Goal: Find specific page/section: Find specific page/section

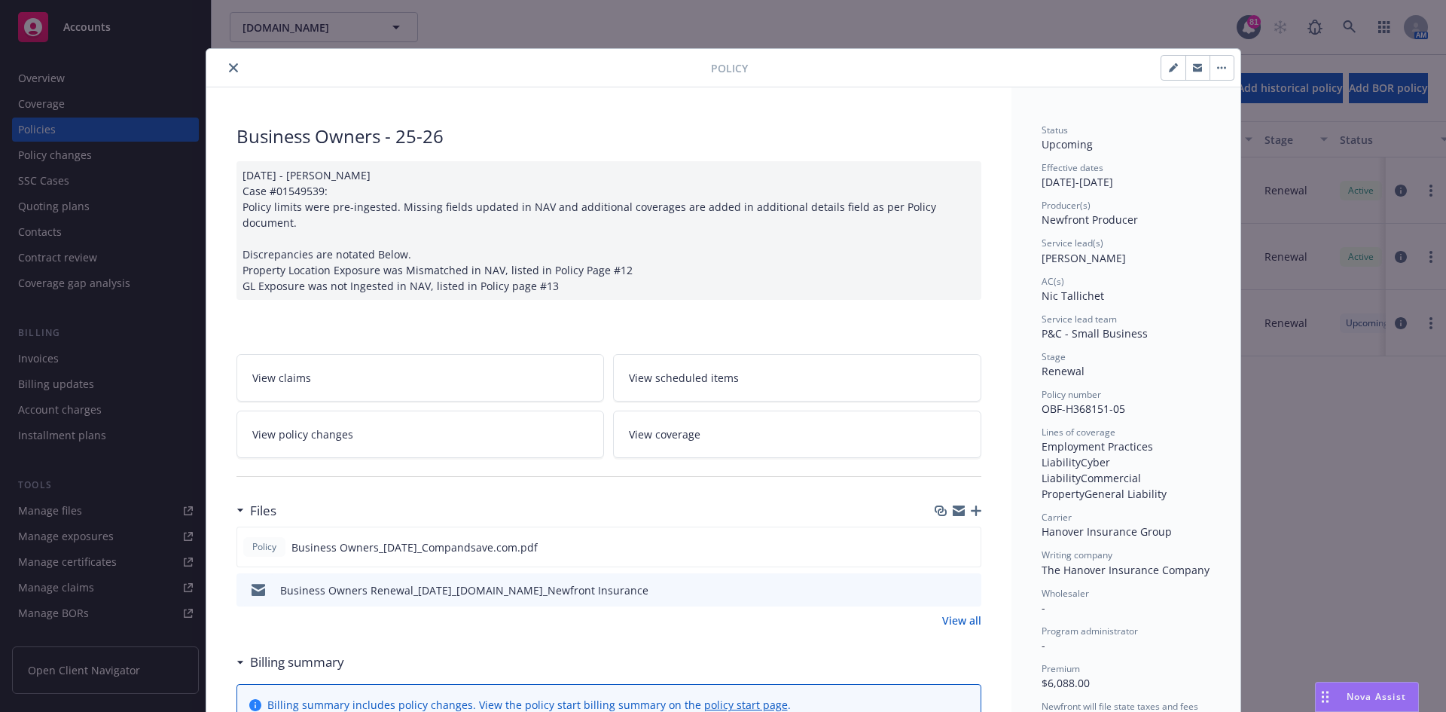
click at [230, 63] on icon "close" at bounding box center [233, 67] width 9 height 9
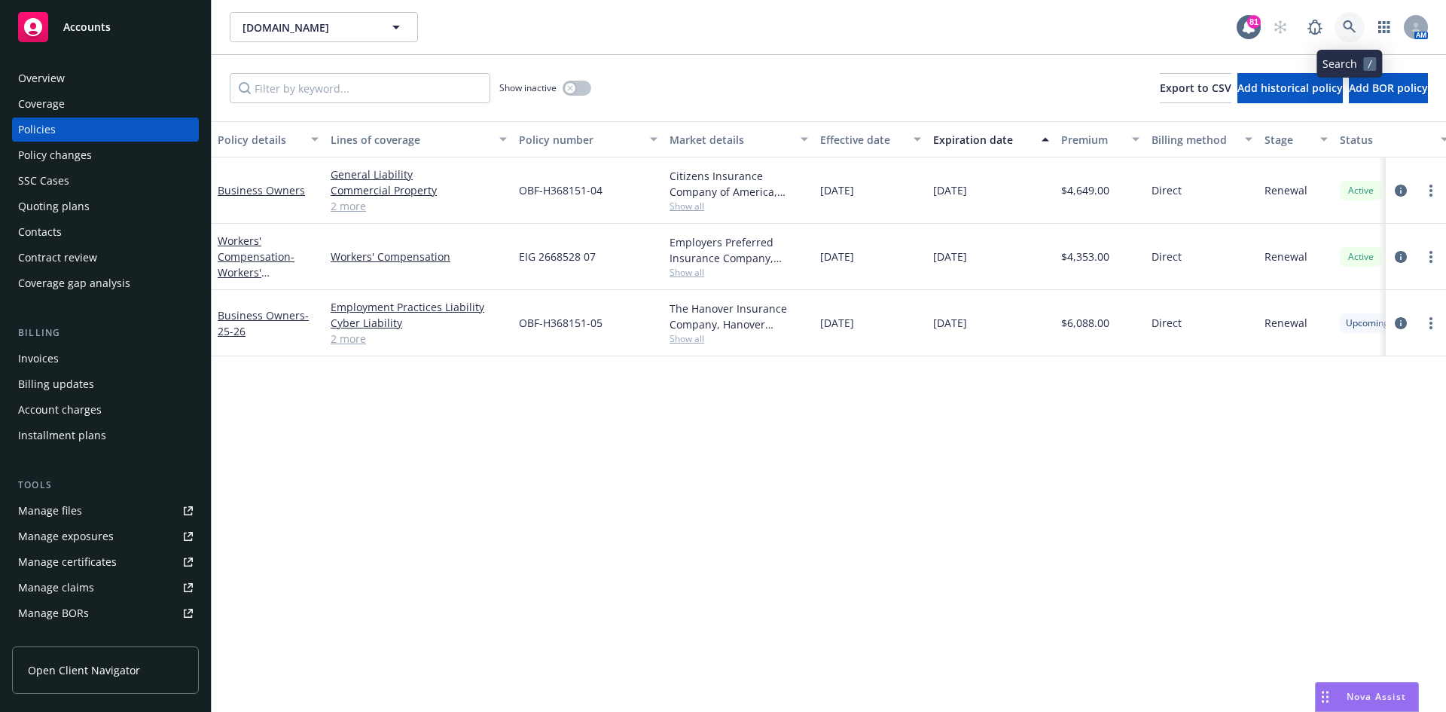
click at [1347, 24] on icon at bounding box center [1350, 27] width 14 height 14
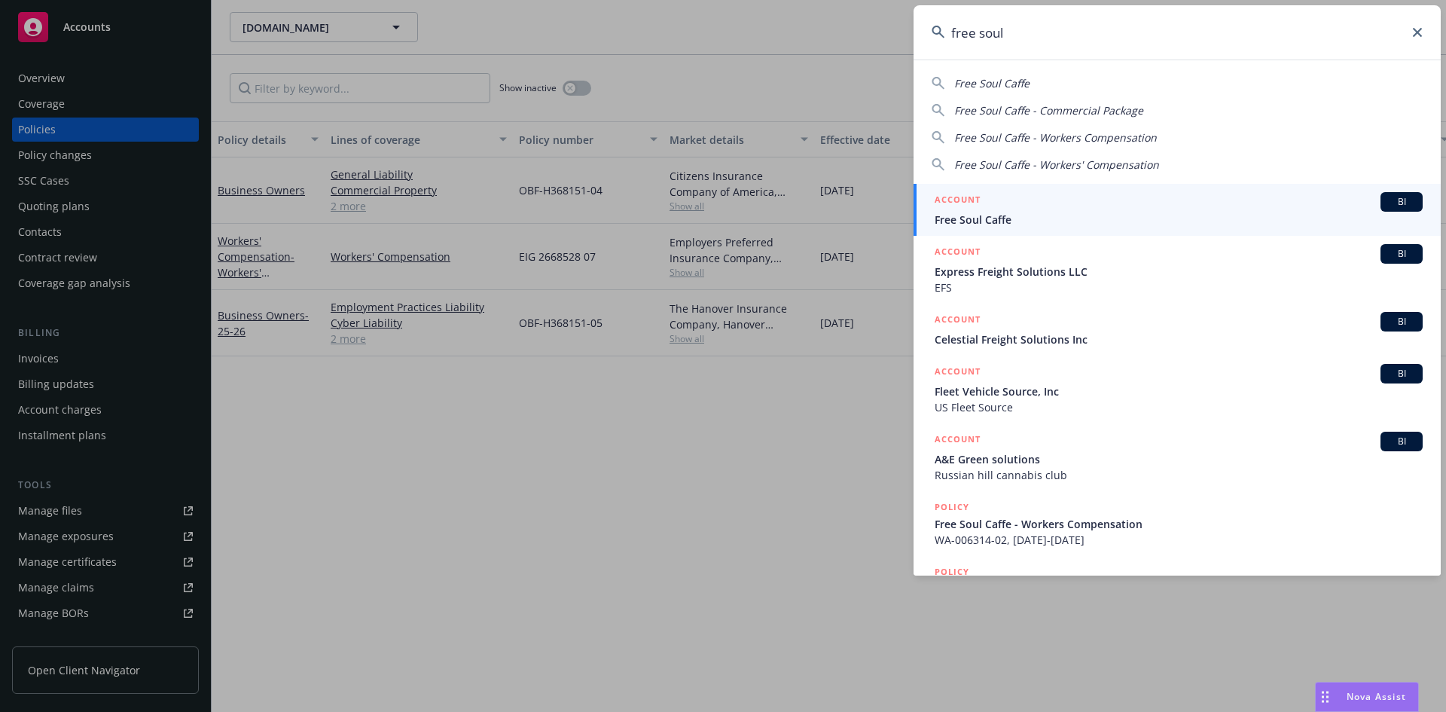
type input "free soul"
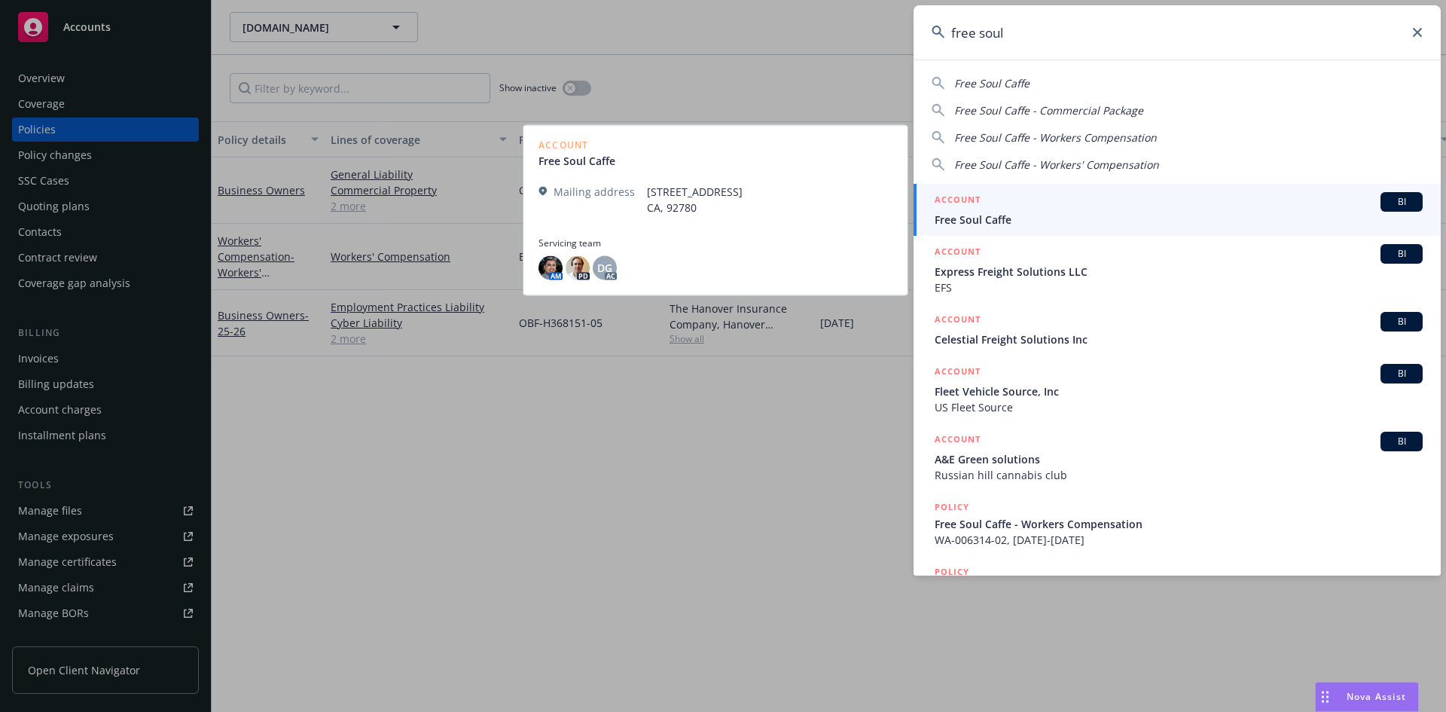
click at [954, 198] on h5 "ACCOUNT" at bounding box center [958, 201] width 46 height 18
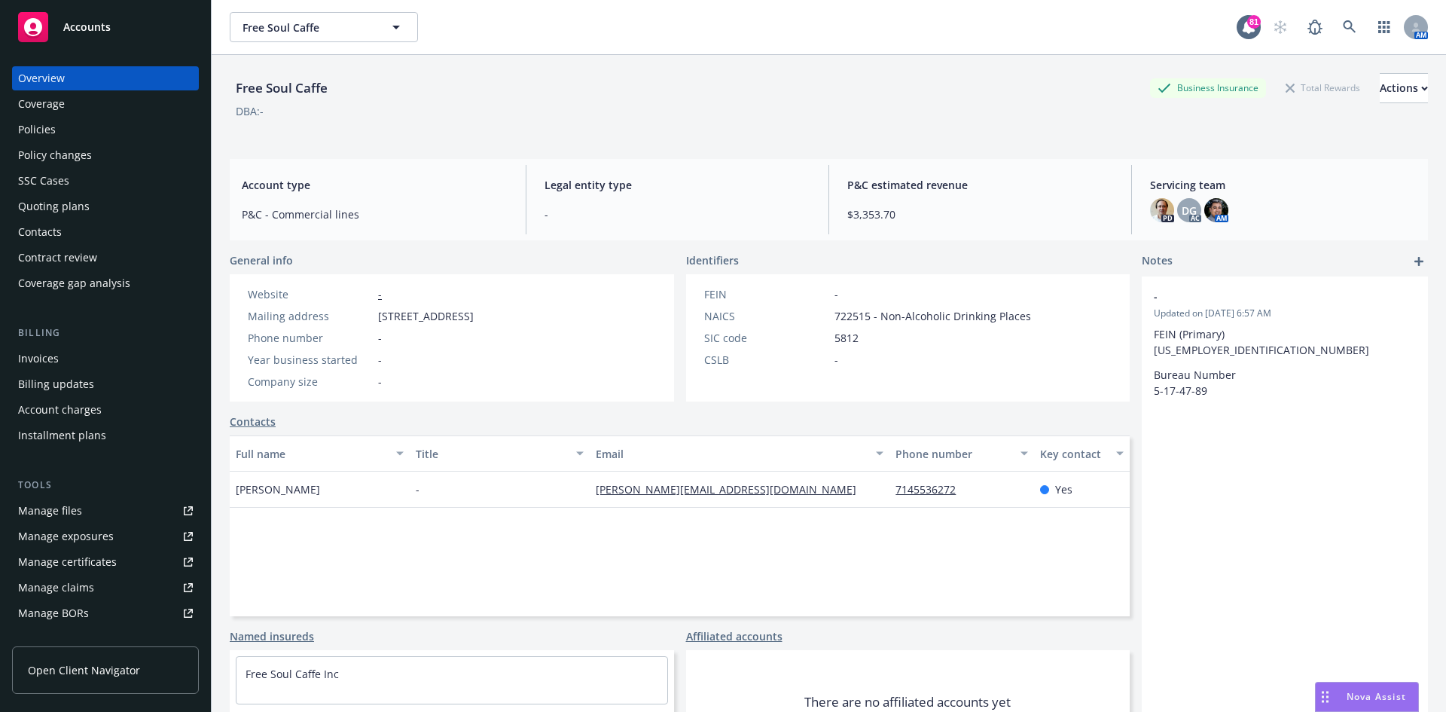
click at [41, 126] on div "Policies" at bounding box center [37, 129] width 38 height 24
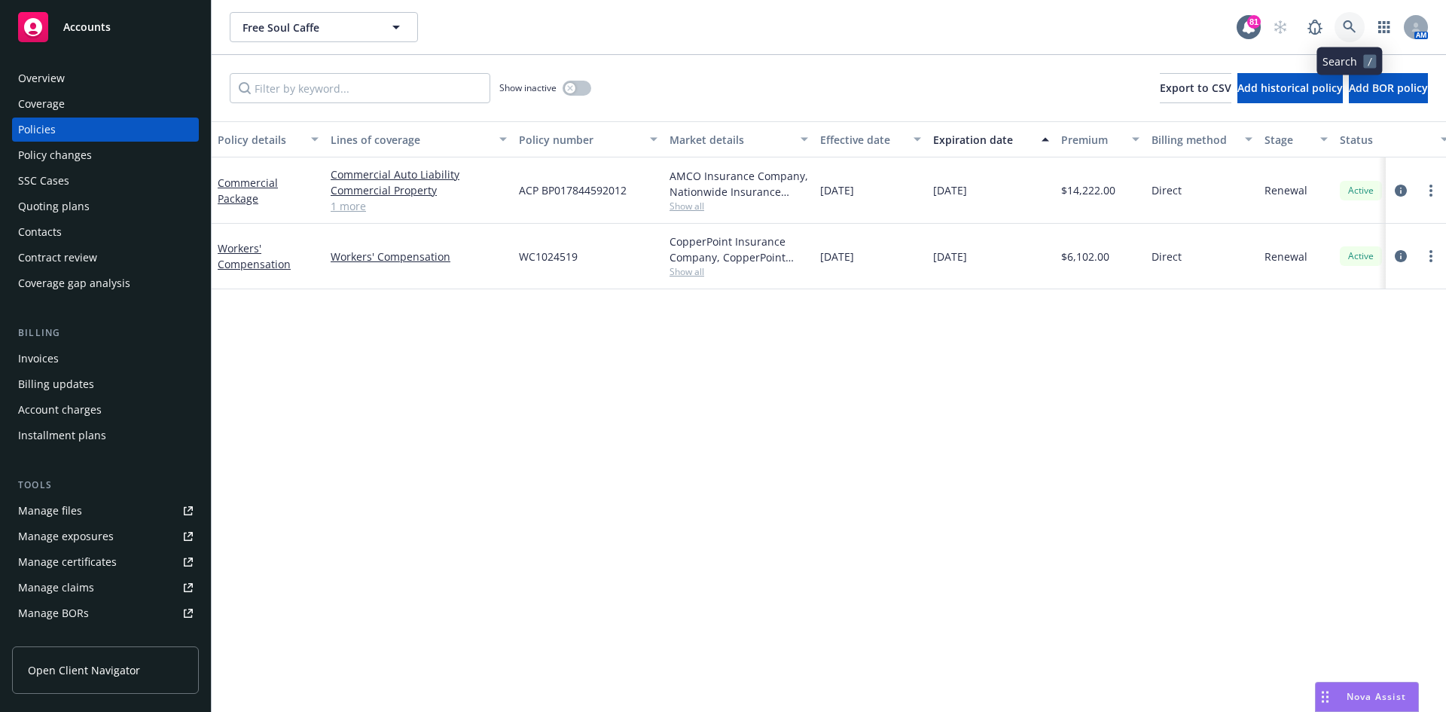
click at [1349, 22] on icon at bounding box center [1349, 26] width 13 height 13
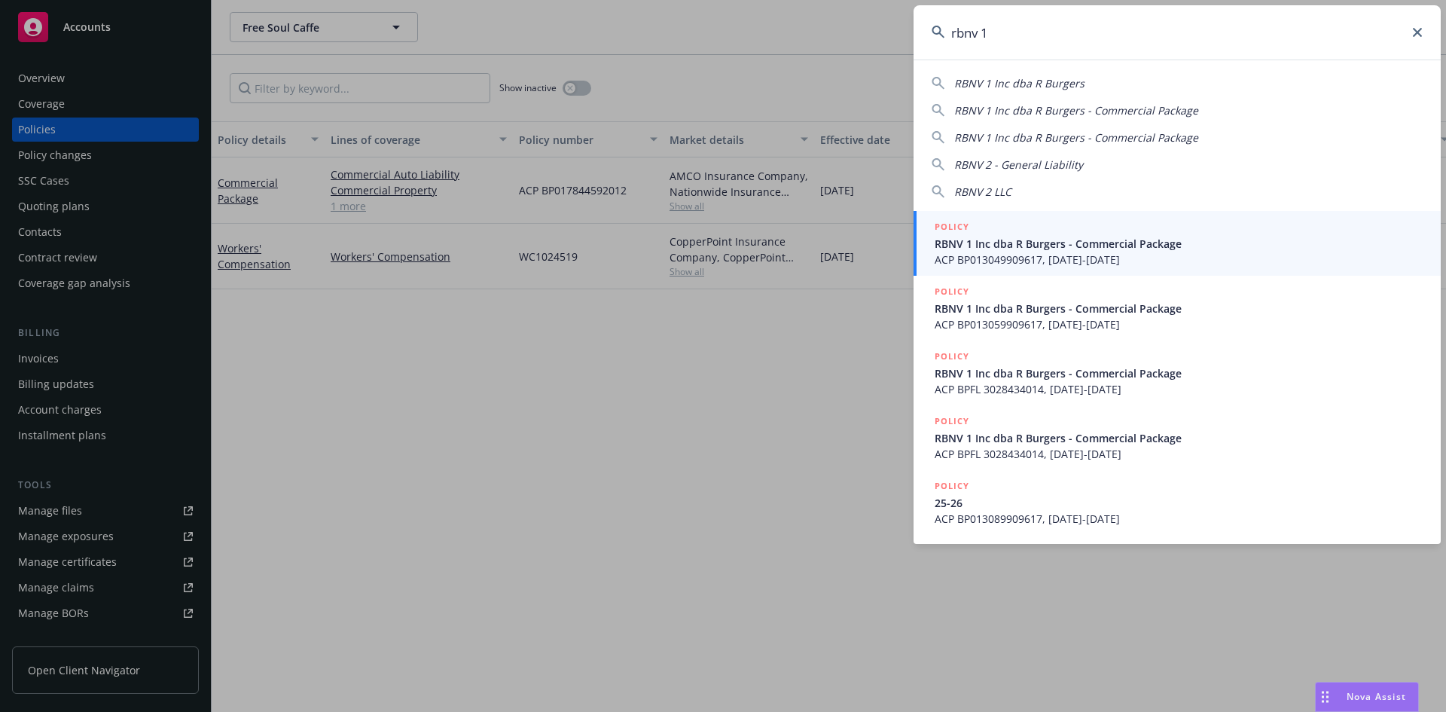
type input "rbnv 1"
click at [928, 218] on link "POLICY RBNV 1 Inc dba R Burgers - Commercial Package ACP BP013049909617, [DATE]…" at bounding box center [1177, 243] width 527 height 65
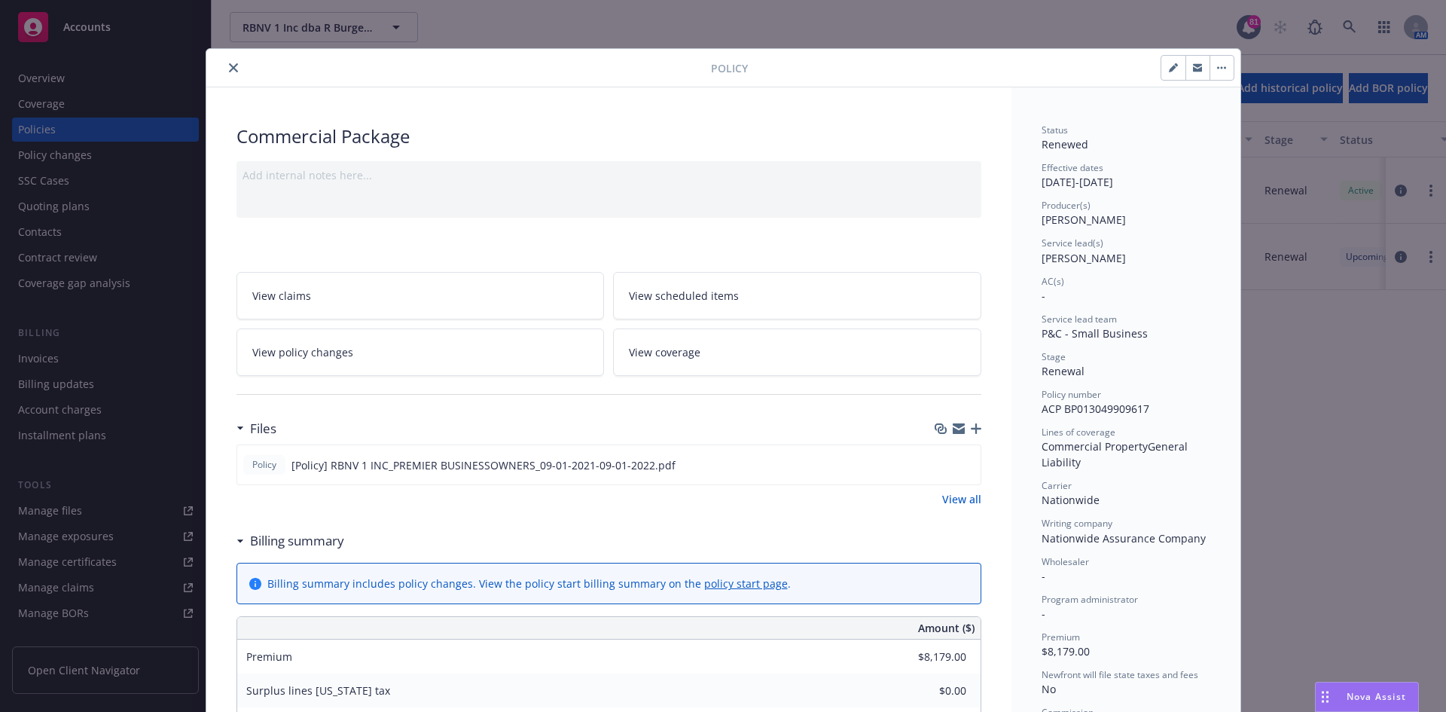
click at [229, 63] on icon "close" at bounding box center [233, 67] width 9 height 9
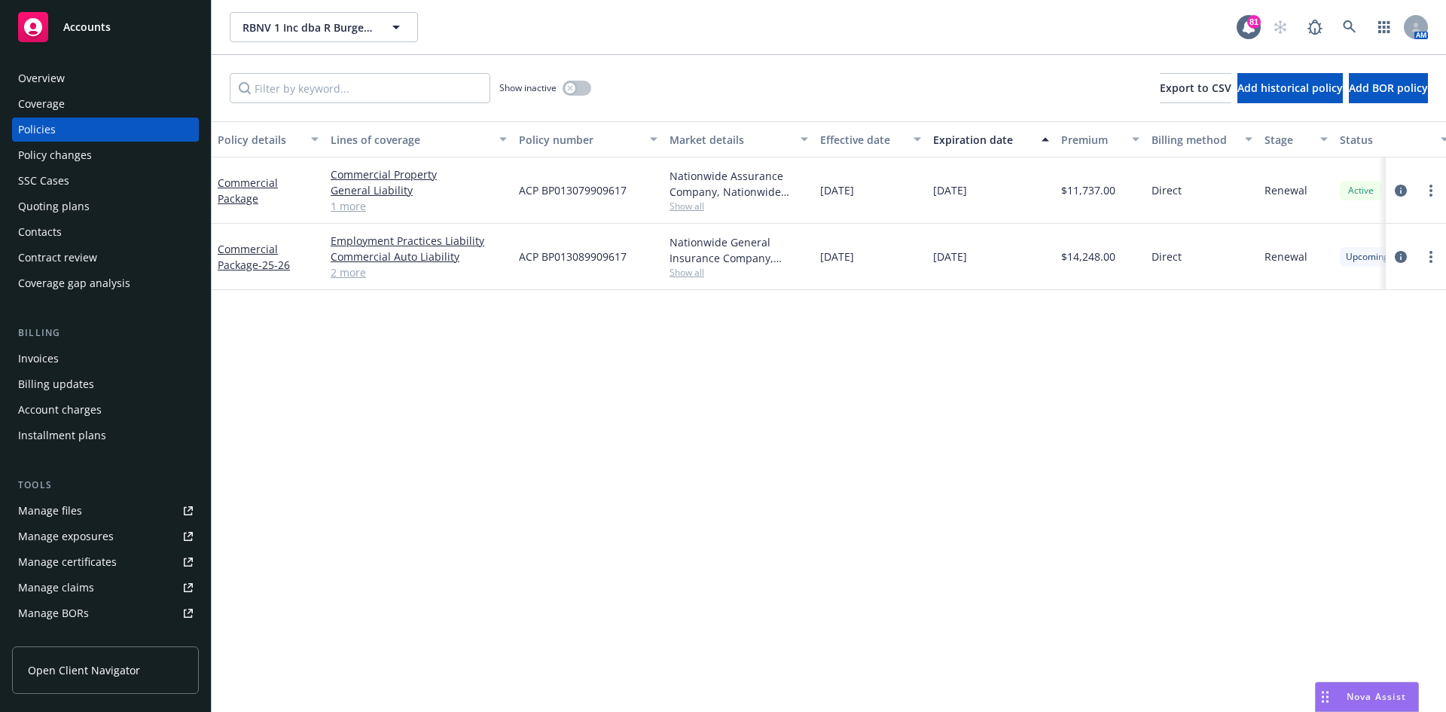
click at [55, 75] on div "Overview" at bounding box center [41, 78] width 47 height 24
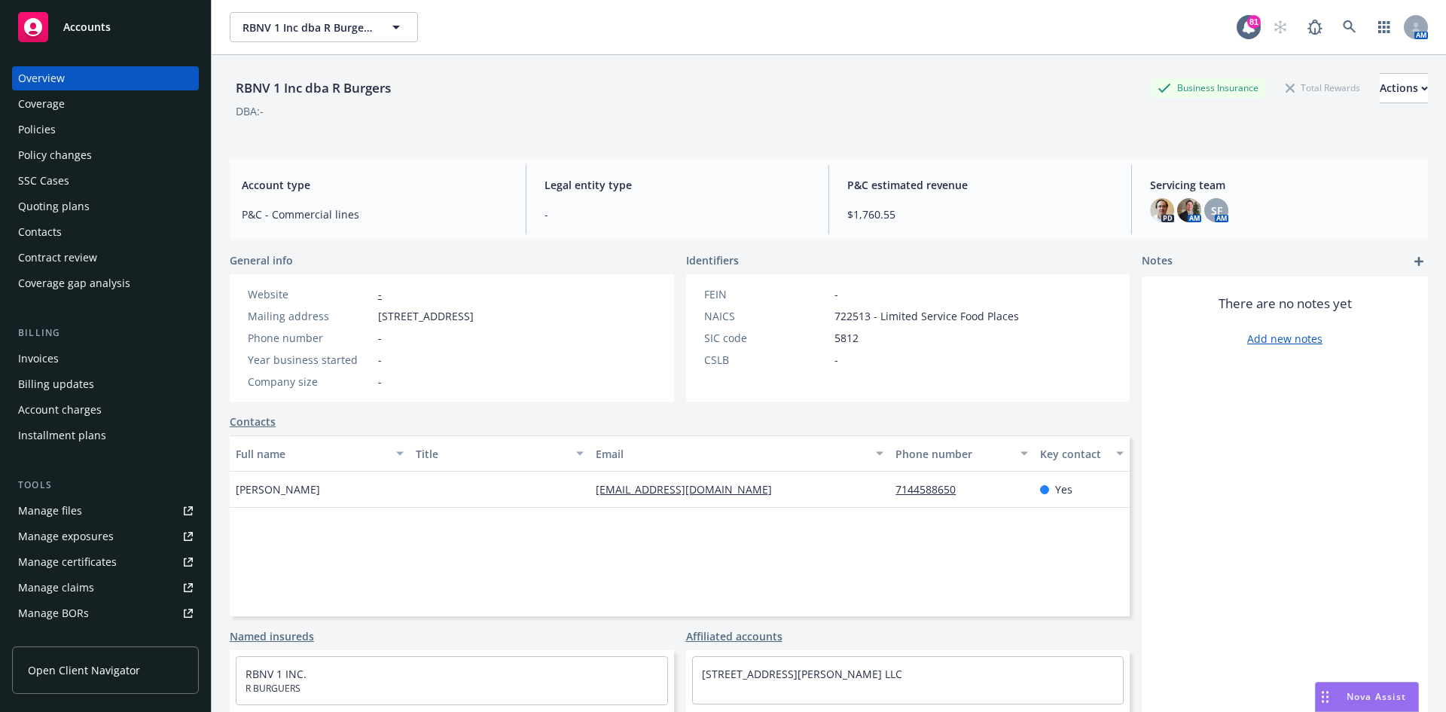
click at [61, 231] on div "Contacts" at bounding box center [105, 232] width 175 height 24
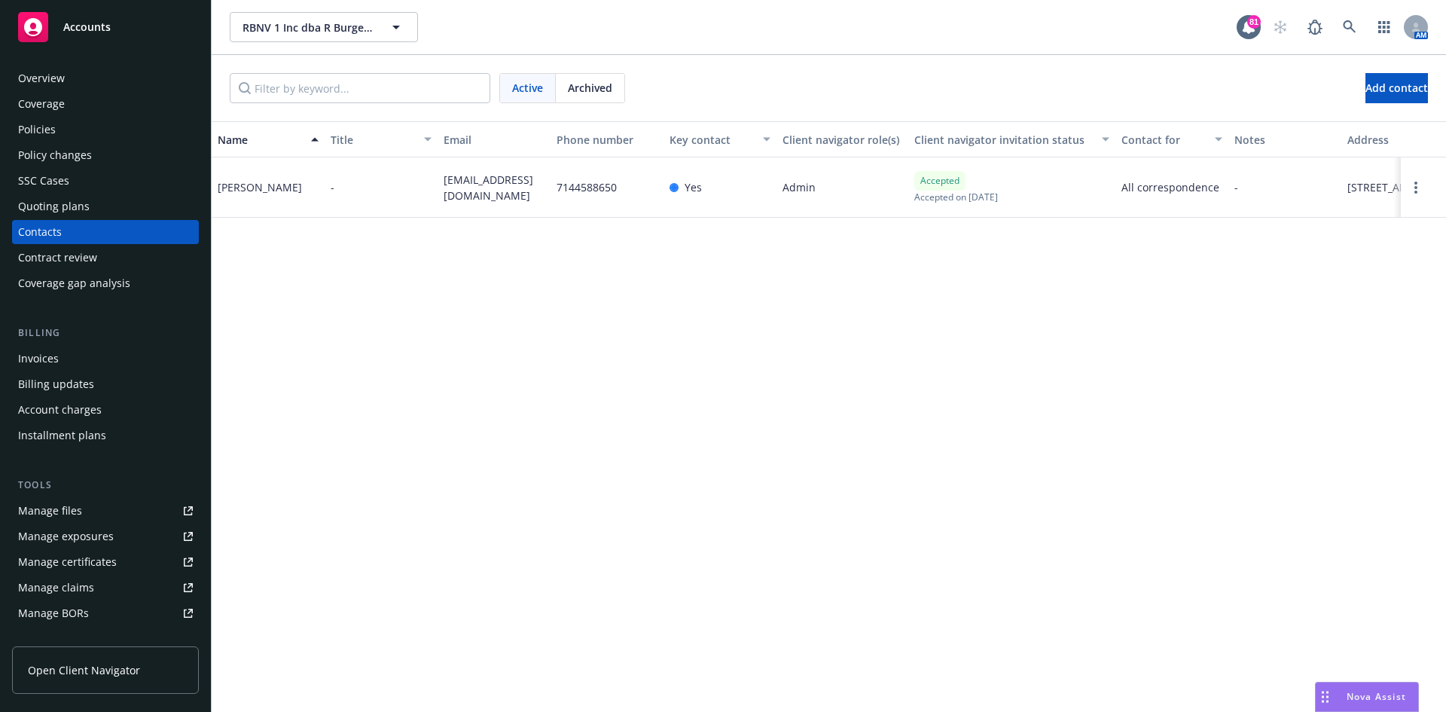
click at [44, 77] on div "Overview" at bounding box center [41, 78] width 47 height 24
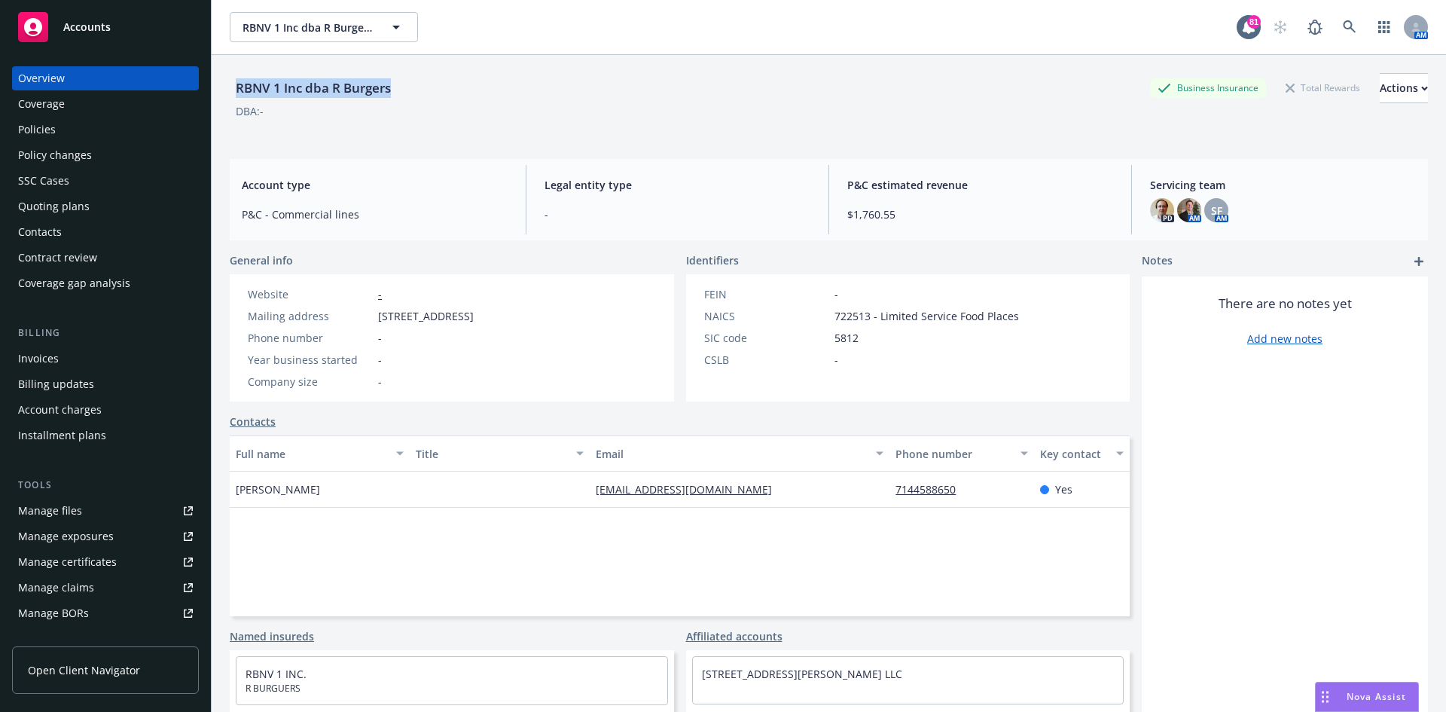
drag, startPoint x: 407, startPoint y: 93, endPoint x: 224, endPoint y: 96, distance: 183.0
click at [224, 96] on div "RBNV 1 Inc dba R Burgers Business Insurance Total Rewards Actions DBA: - Accoun…" at bounding box center [829, 411] width 1234 height 712
copy div "RBNV 1 Inc dba R Burgers"
click at [60, 126] on div "Policies" at bounding box center [105, 129] width 175 height 24
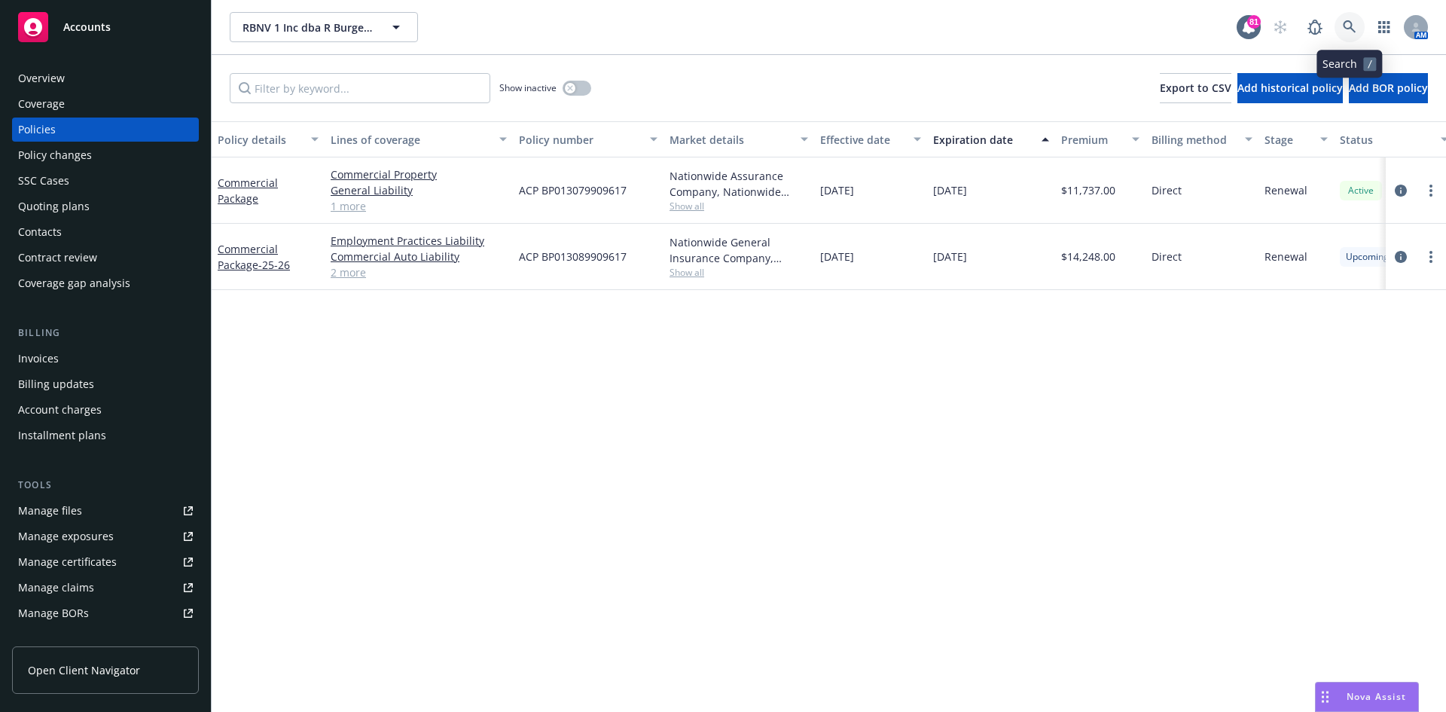
click at [1346, 25] on icon at bounding box center [1350, 27] width 14 height 14
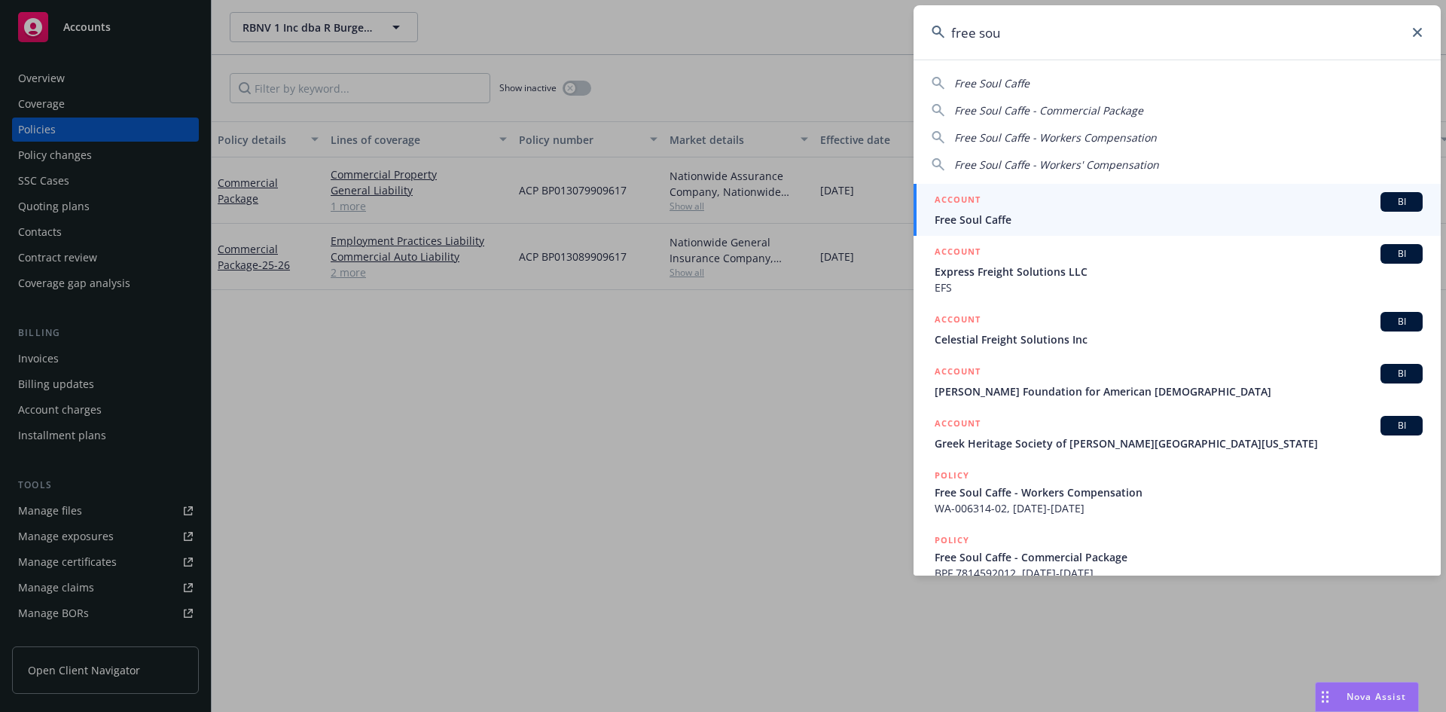
type input "free sou"
click at [965, 194] on h5 "ACCOUNT" at bounding box center [958, 201] width 46 height 18
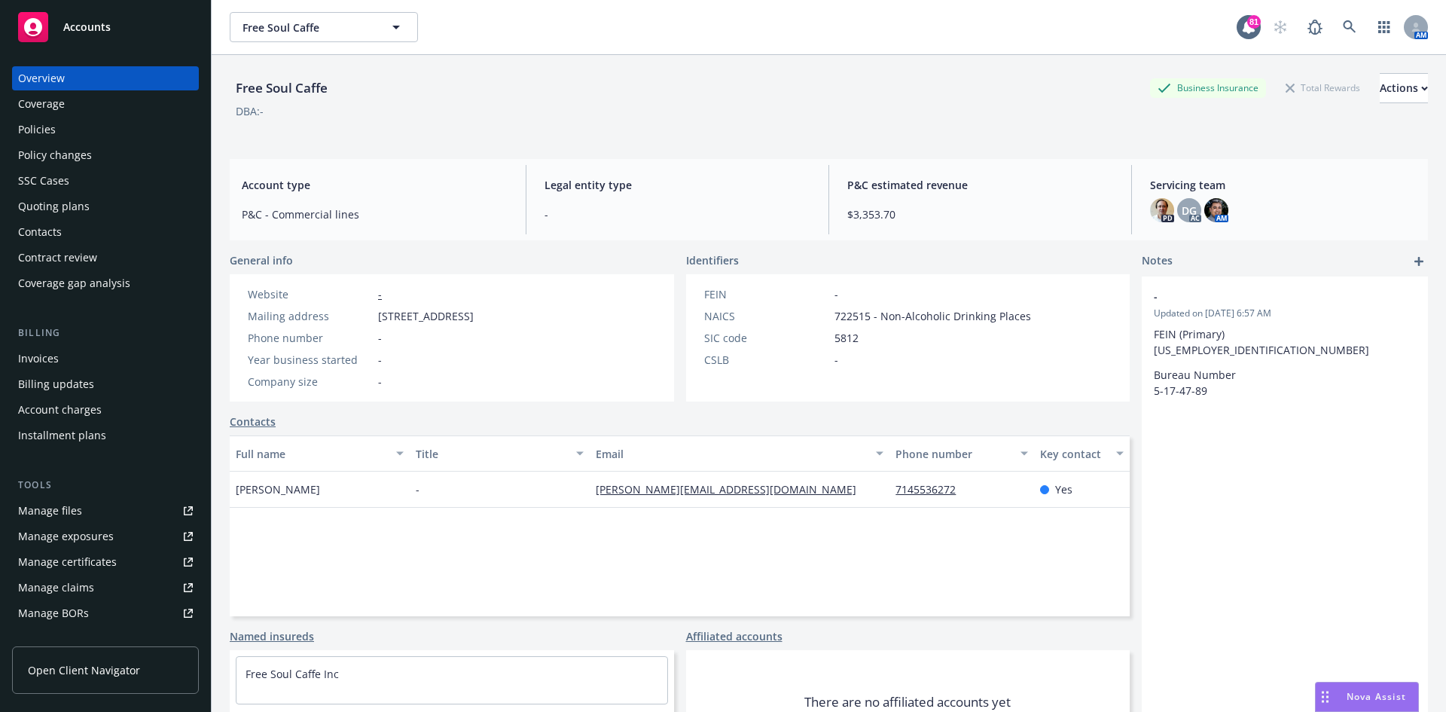
click at [69, 125] on div "Policies" at bounding box center [105, 129] width 175 height 24
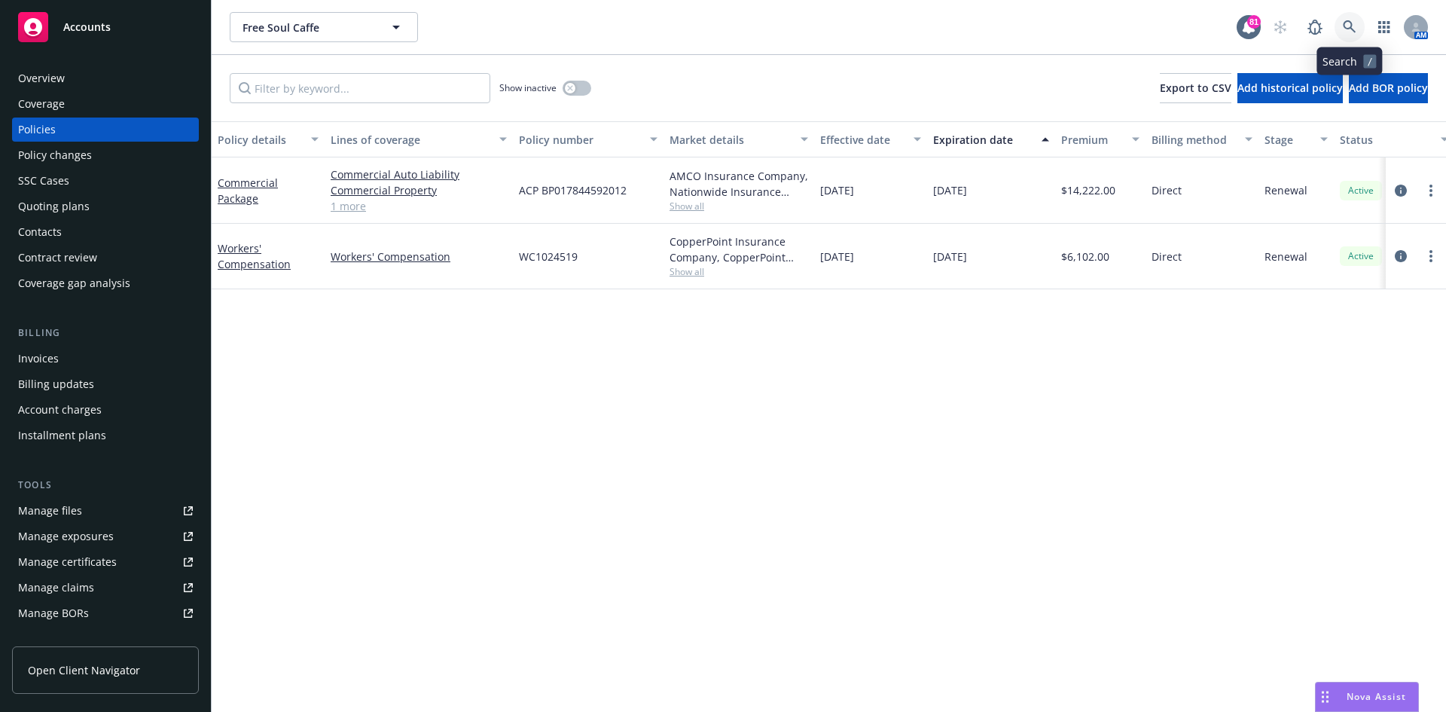
click at [1341, 21] on link at bounding box center [1350, 27] width 30 height 30
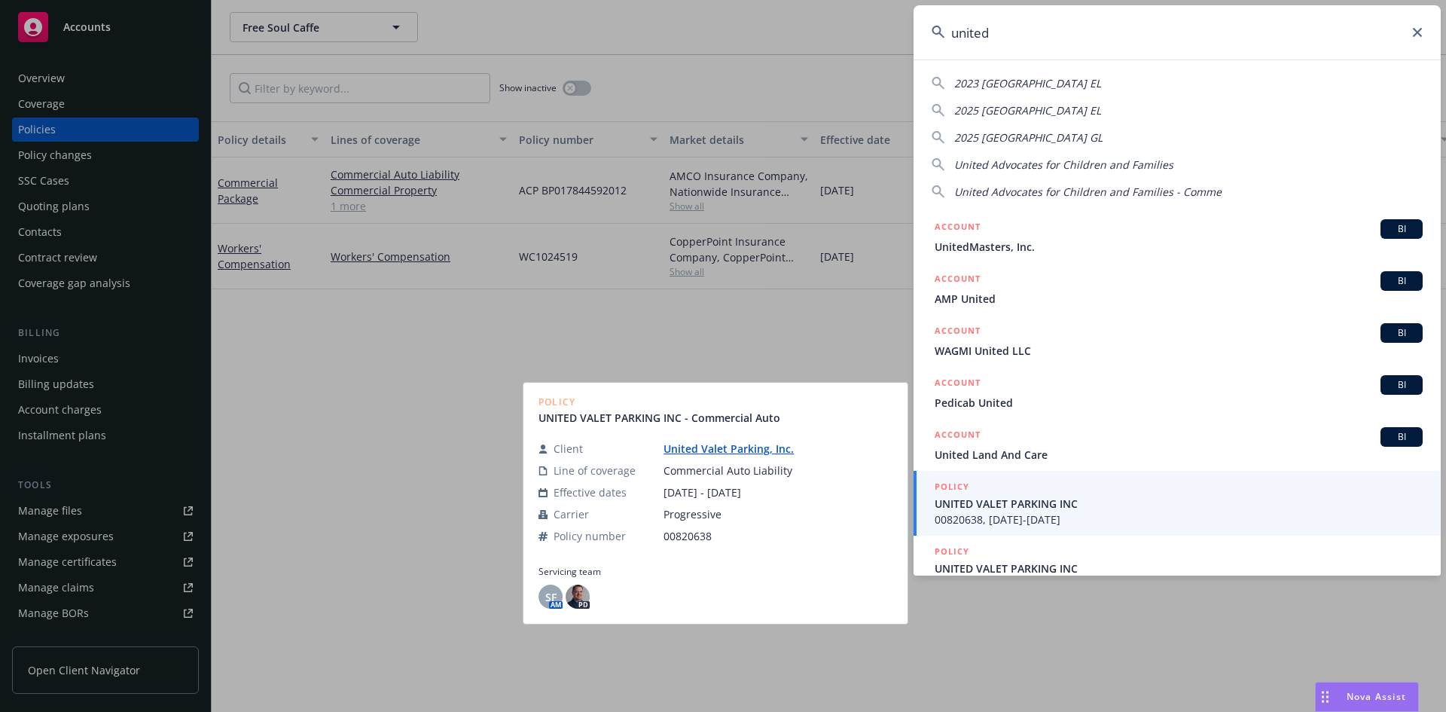
type input "united"
click at [954, 482] on h5 "POLICY" at bounding box center [952, 486] width 35 height 15
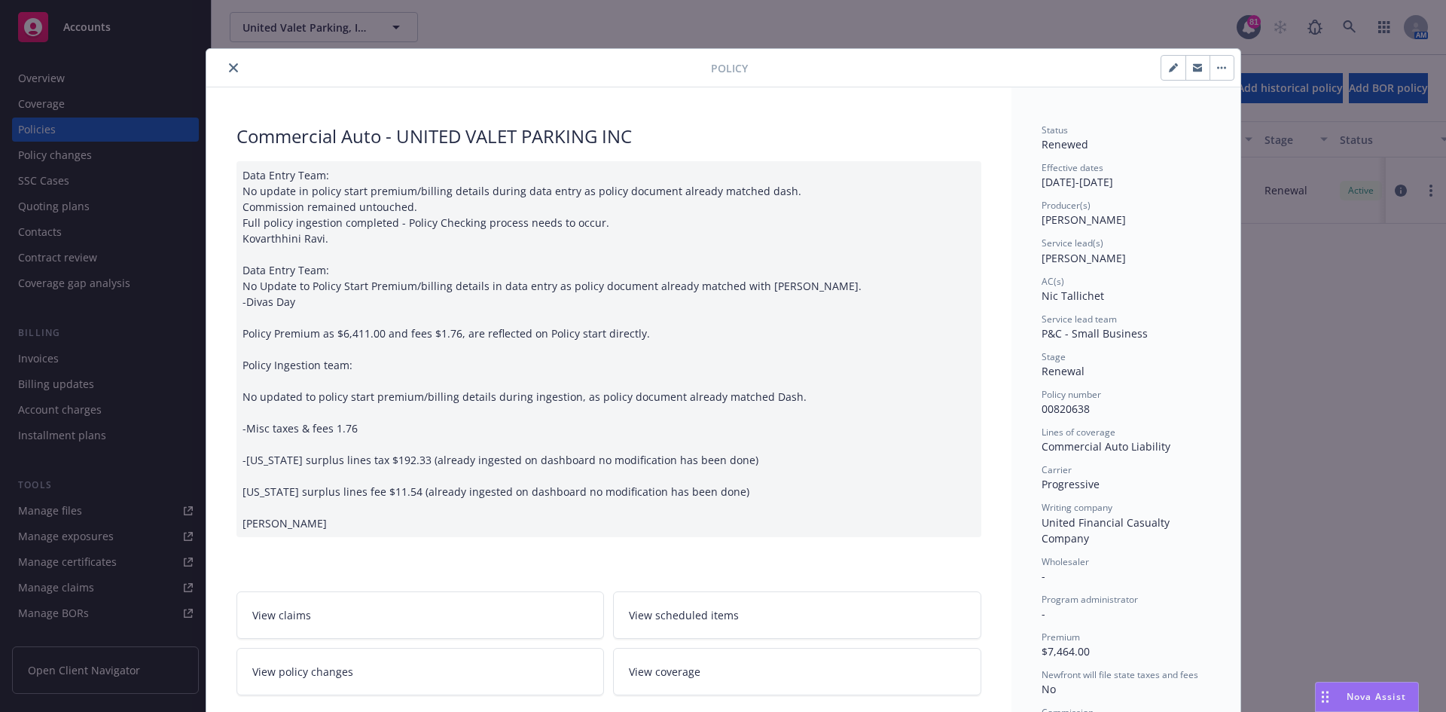
click at [229, 66] on icon "close" at bounding box center [233, 67] width 9 height 9
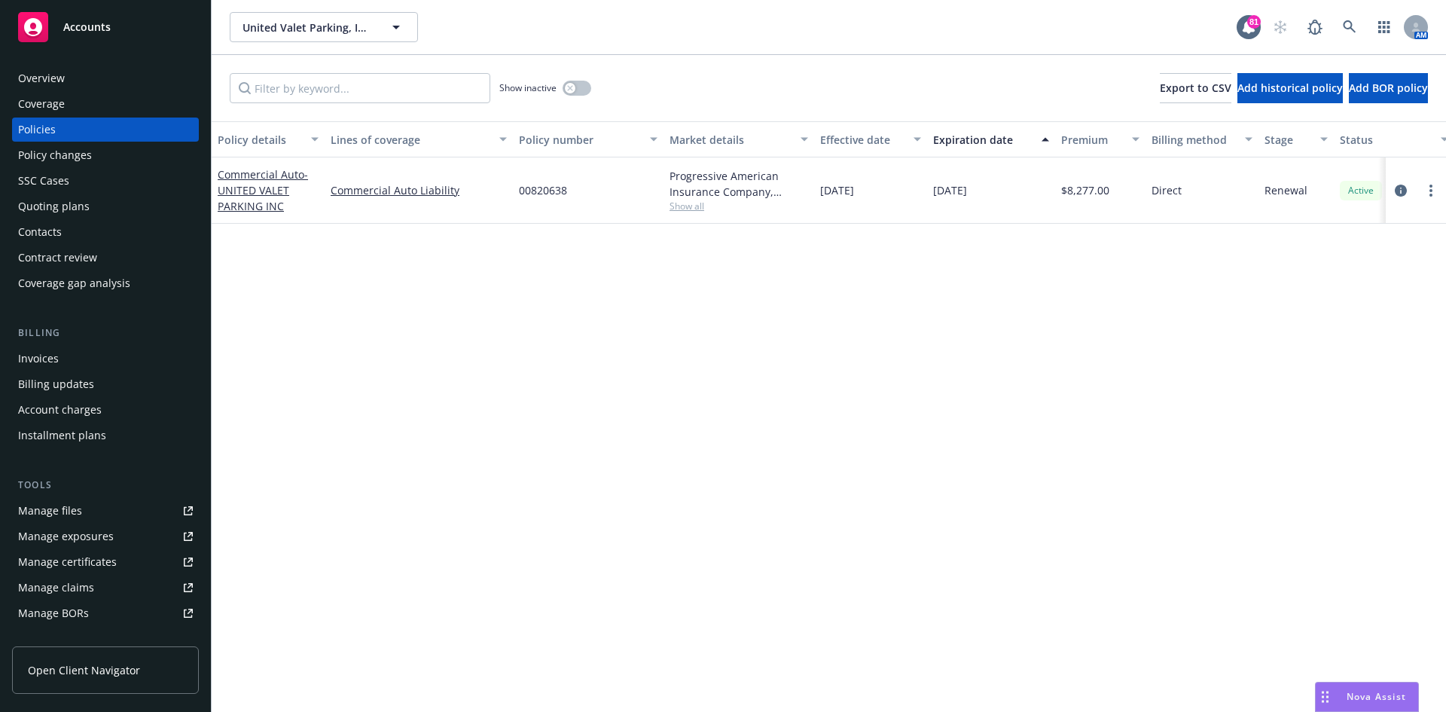
click at [35, 72] on div "Overview" at bounding box center [41, 78] width 47 height 24
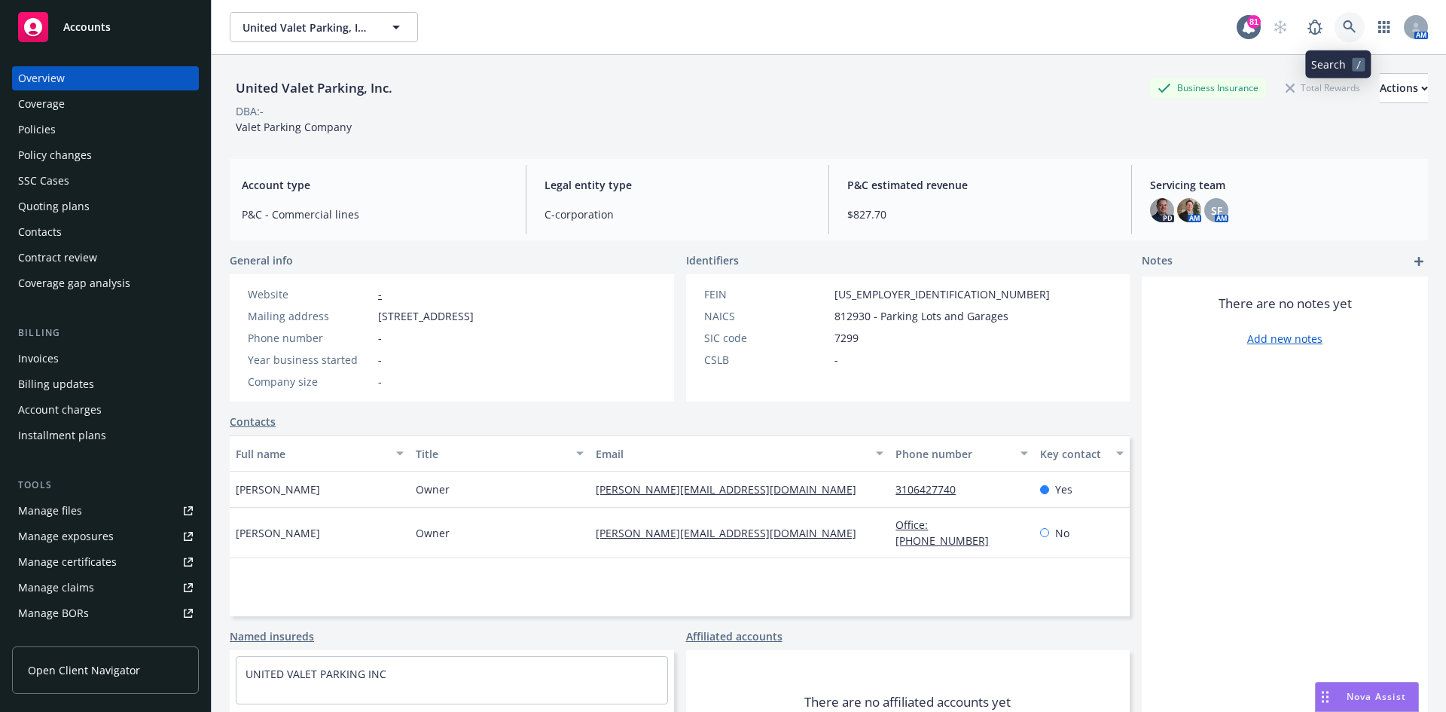
click at [1343, 27] on icon at bounding box center [1350, 27] width 14 height 14
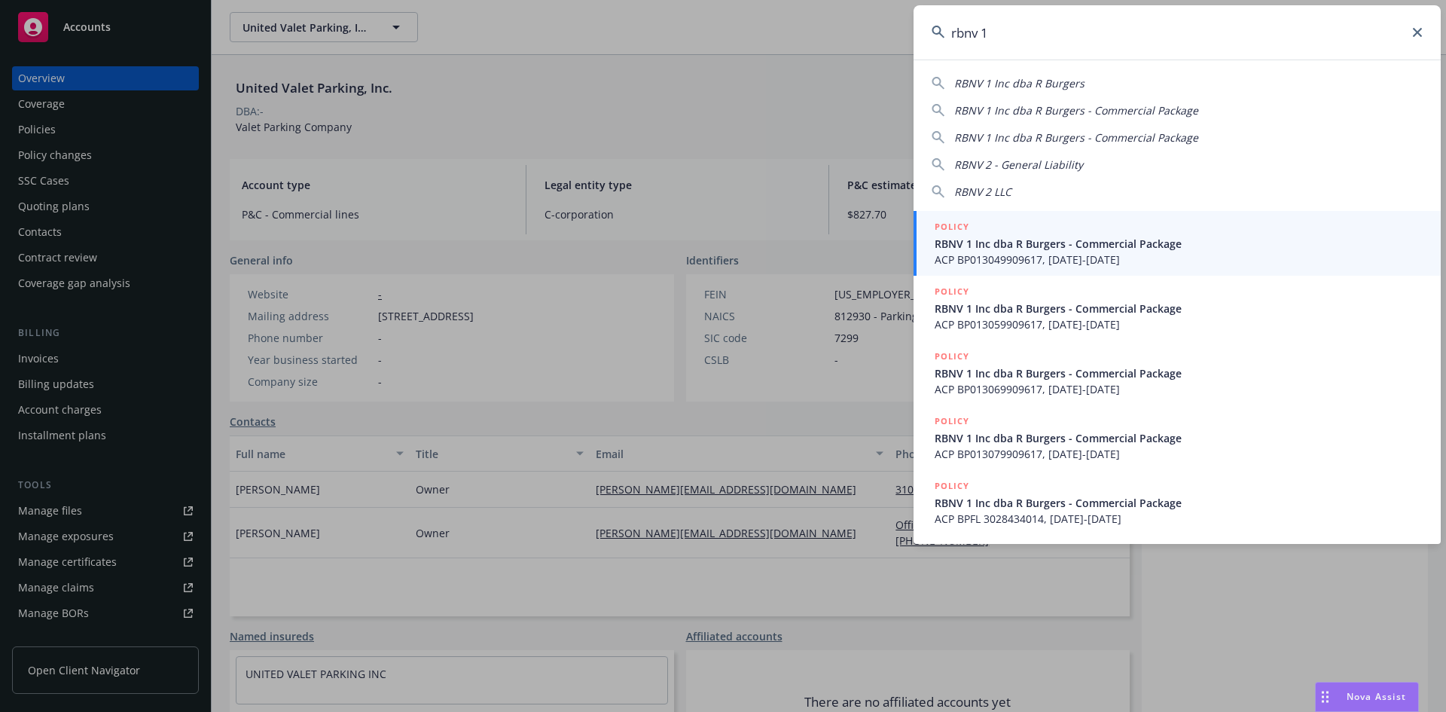
click at [999, 80] on span "RBNV 1 Inc dba R Burgers" at bounding box center [1019, 83] width 130 height 14
type input "RBNV 1 Inc dba R Burgers"
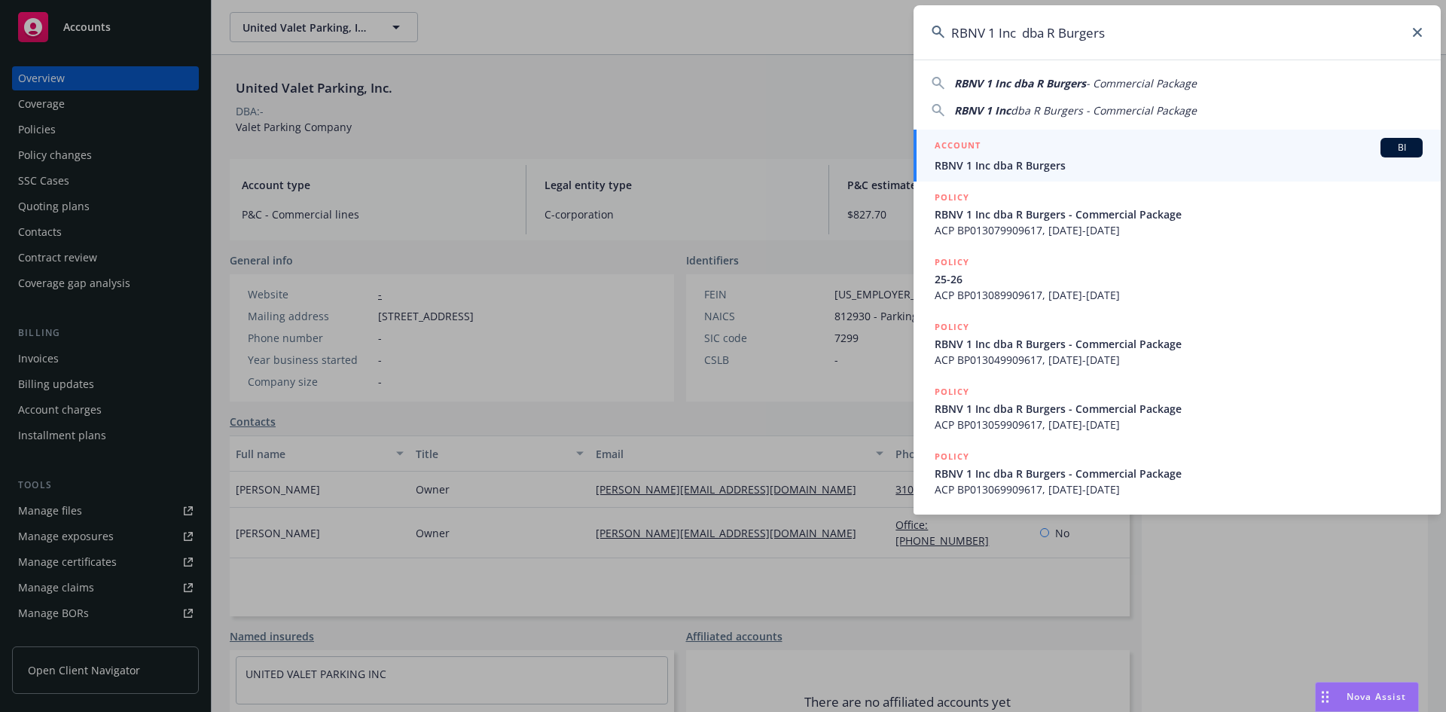
click at [958, 142] on h5 "ACCOUNT" at bounding box center [958, 147] width 46 height 18
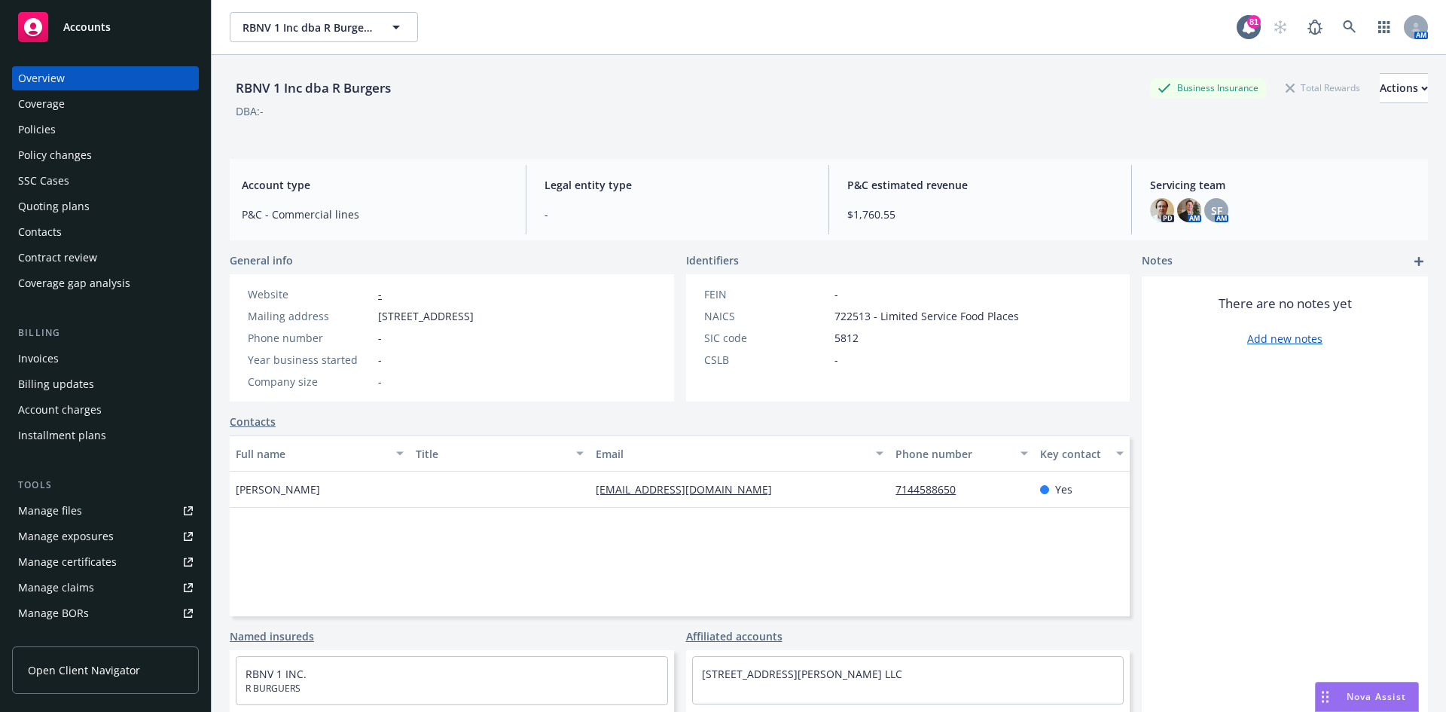
click at [125, 119] on div "Policies" at bounding box center [105, 129] width 175 height 24
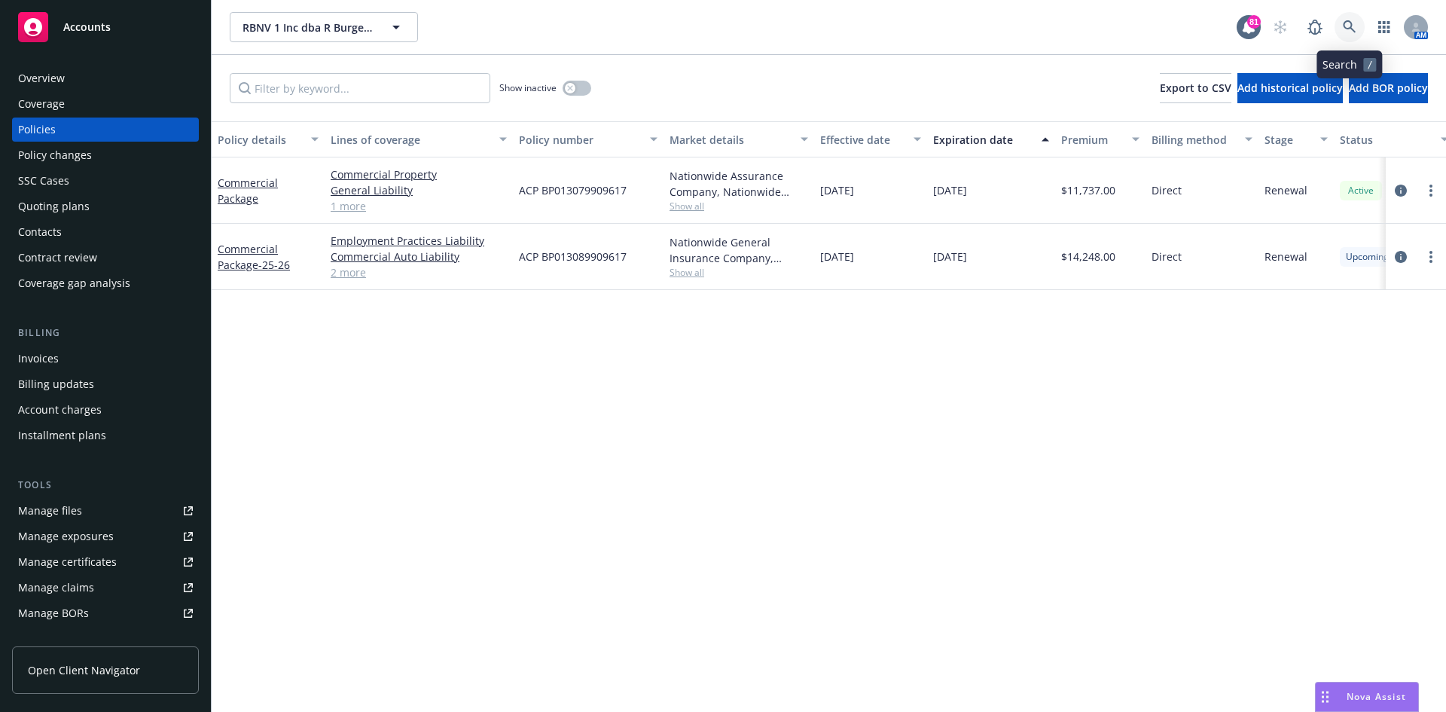
click at [1346, 20] on icon at bounding box center [1350, 27] width 14 height 14
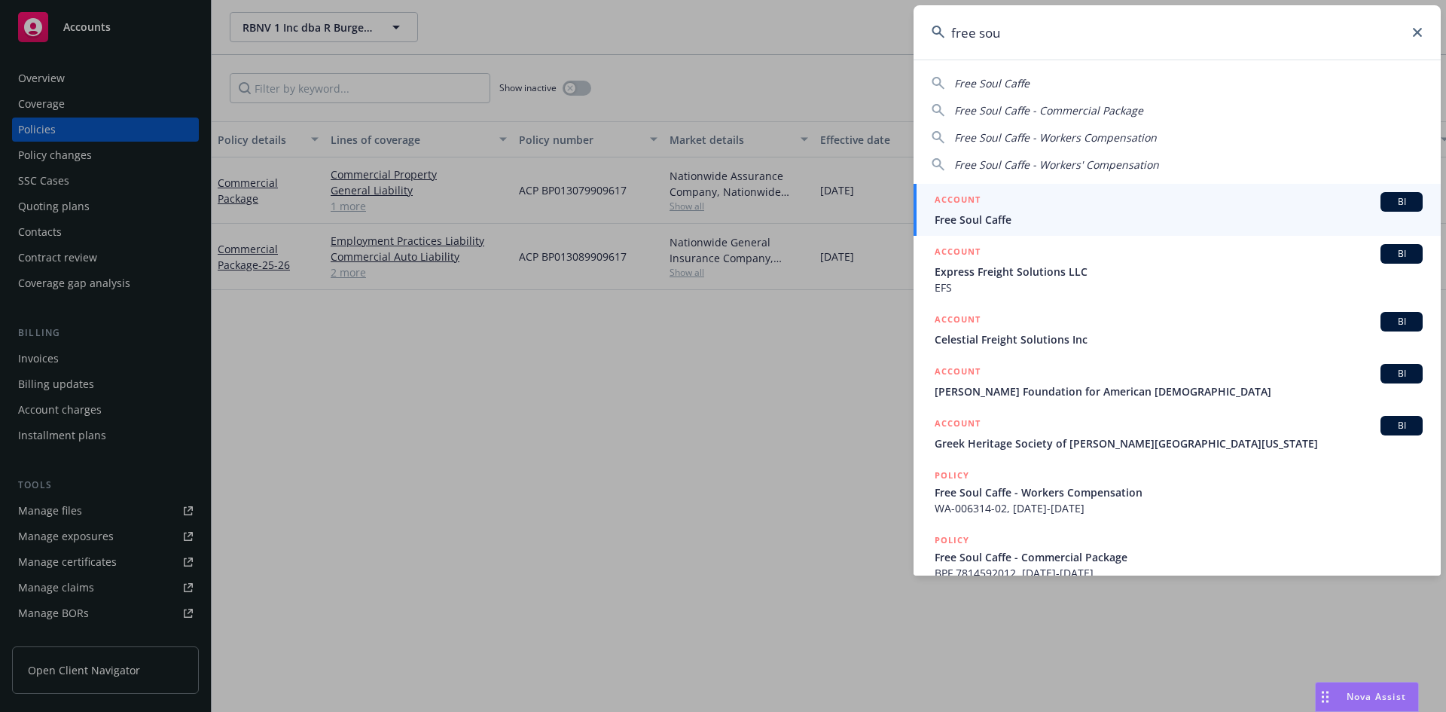
type input "free sou"
click at [963, 197] on h5 "ACCOUNT" at bounding box center [958, 201] width 46 height 18
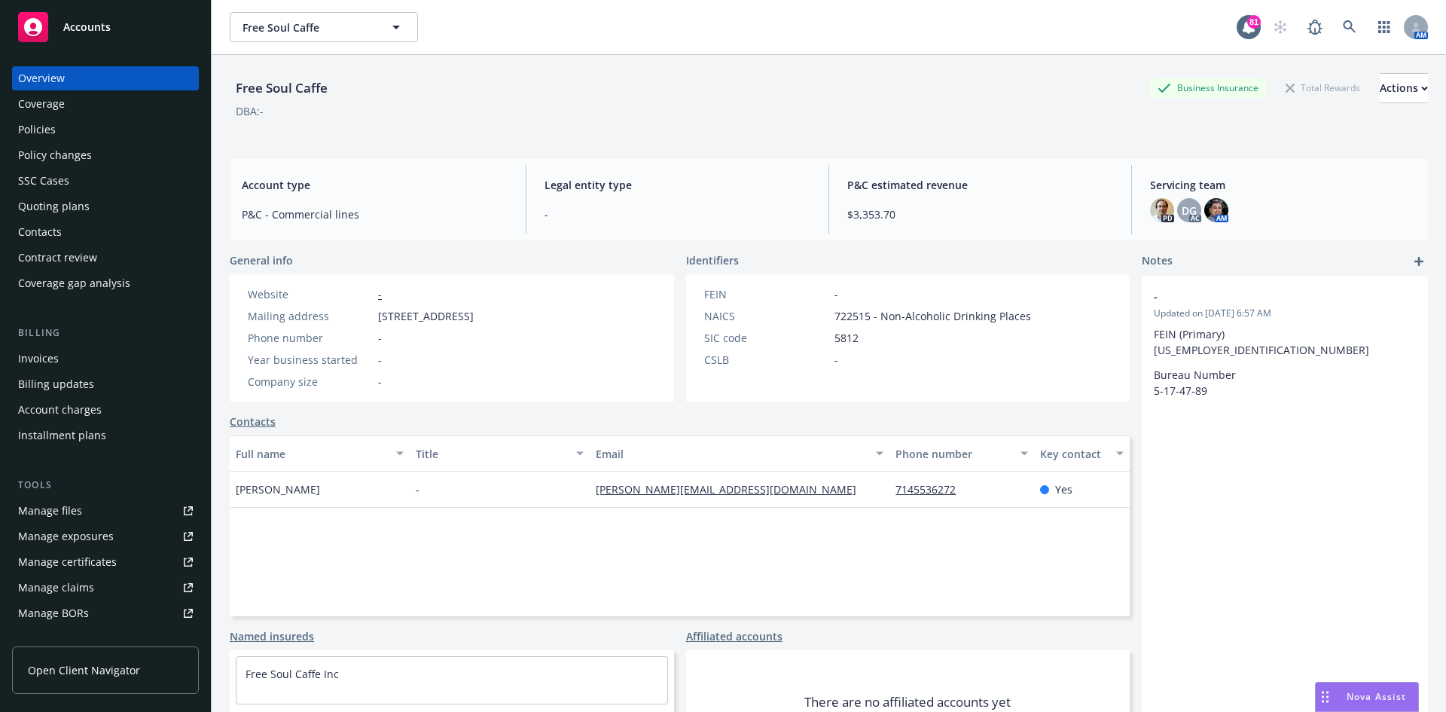
click at [130, 124] on div "Policies" at bounding box center [105, 129] width 175 height 24
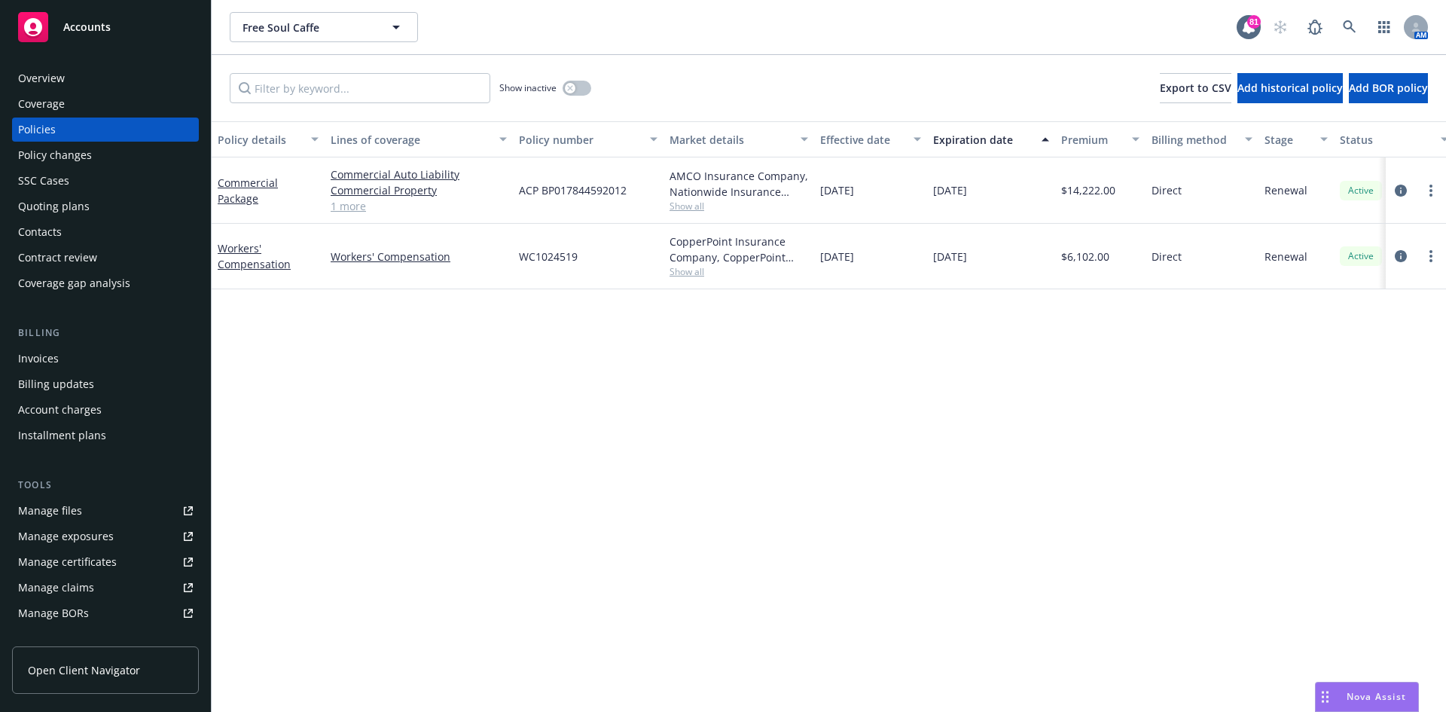
click at [68, 209] on div "Quoting plans" at bounding box center [54, 206] width 72 height 24
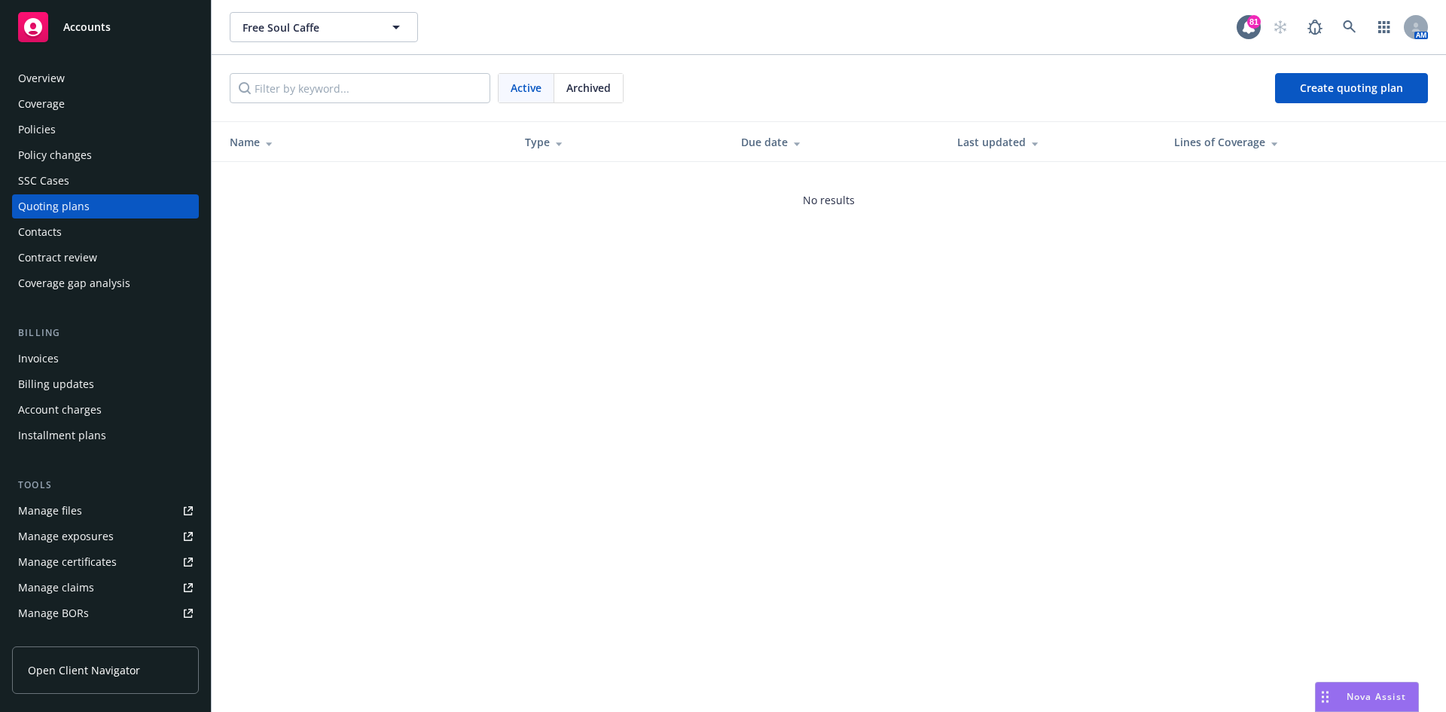
click at [588, 90] on span "Archived" at bounding box center [588, 88] width 44 height 16
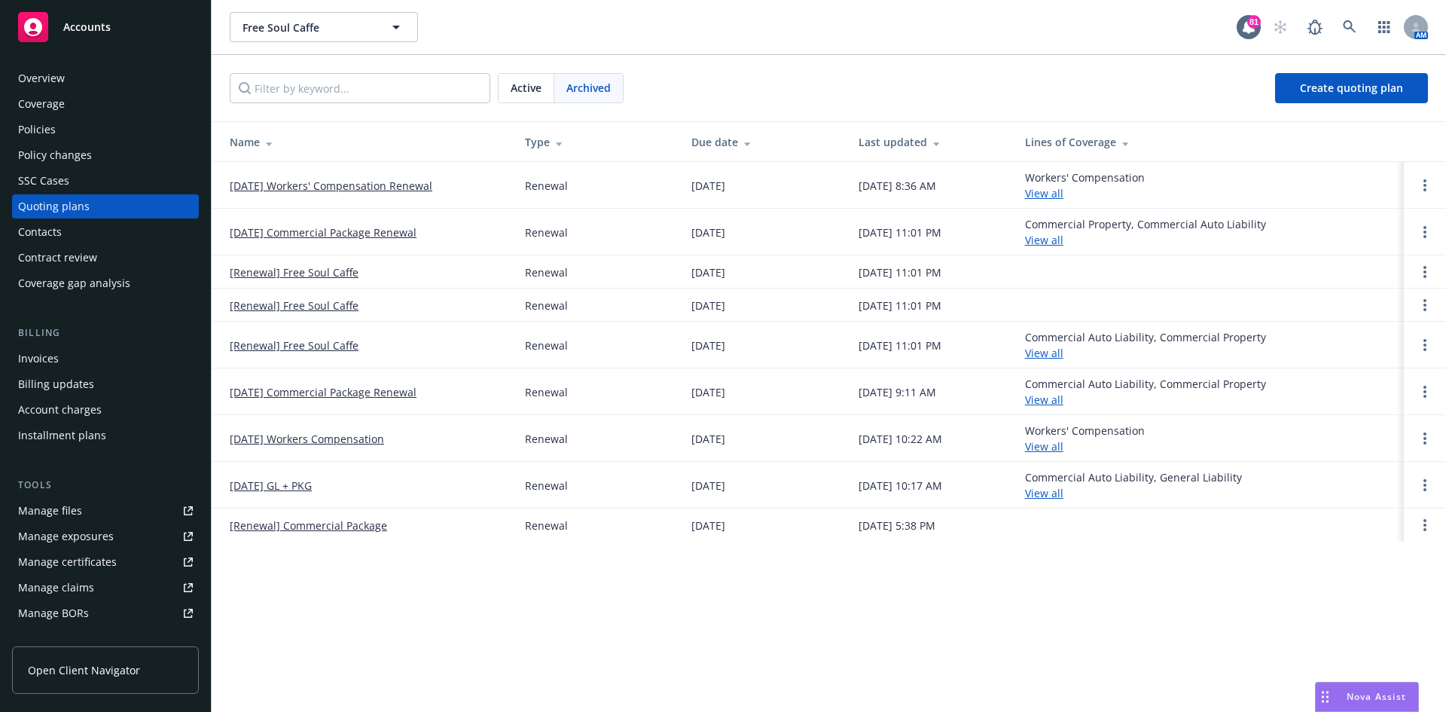
click at [328, 182] on link "[DATE] Workers' Compensation Renewal" at bounding box center [331, 186] width 203 height 16
